Goal: Navigation & Orientation: Understand site structure

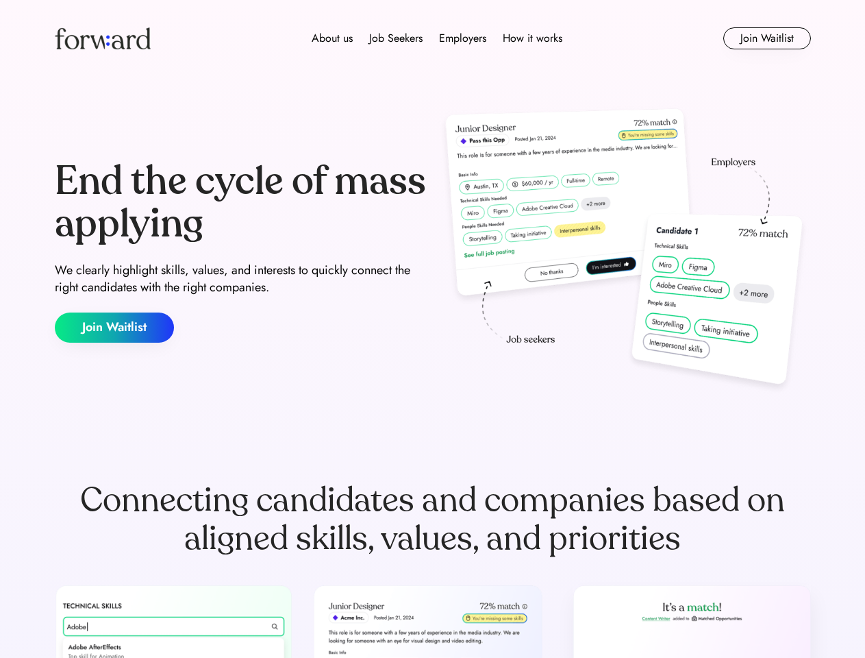
click at [432, 329] on div "End the cycle of mass applying We clearly highlight skills, values, and interes…" at bounding box center [433, 251] width 756 height 295
click at [433, 38] on div "About us Job Seekers Employers How it works" at bounding box center [437, 38] width 540 height 16
click at [103, 38] on img at bounding box center [103, 38] width 96 height 22
click at [437, 38] on div "About us Job Seekers Employers How it works" at bounding box center [437, 38] width 540 height 16
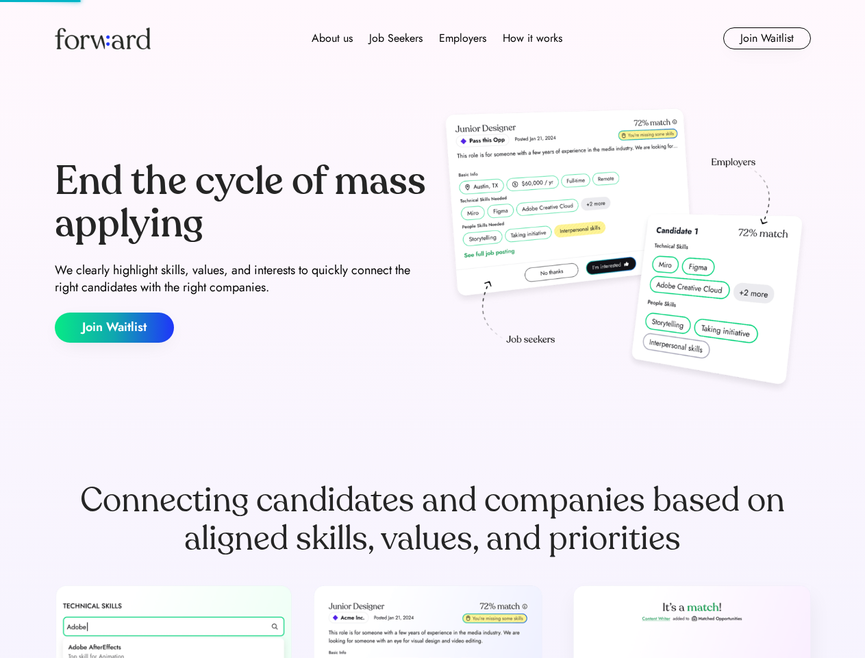
click at [332, 38] on div "About us" at bounding box center [332, 38] width 41 height 16
click at [396, 38] on div "Job Seekers" at bounding box center [395, 38] width 53 height 16
click at [462, 38] on div "Employers" at bounding box center [462, 38] width 47 height 16
click at [532, 38] on div "How it works" at bounding box center [533, 38] width 60 height 16
click at [767, 38] on button "Join Waitlist" at bounding box center [767, 38] width 88 height 22
